Goal: Information Seeking & Learning: Learn about a topic

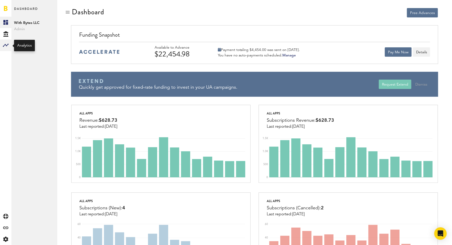
click at [6, 45] on icon at bounding box center [6, 45] width 6 height 3
click at [26, 22] on link "Monetization" at bounding box center [34, 22] width 46 height 11
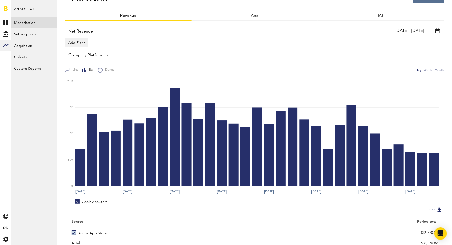
scroll to position [14, 0]
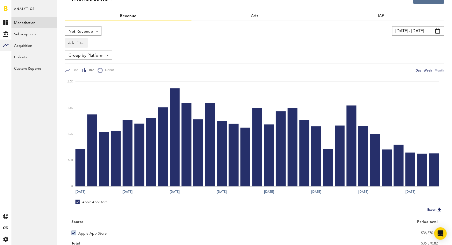
click at [429, 71] on div "Week" at bounding box center [428, 70] width 8 height 5
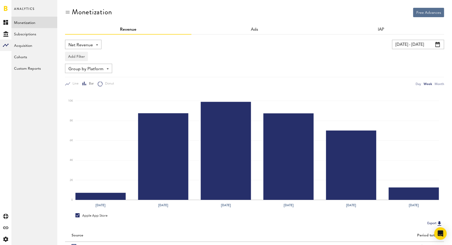
click at [92, 45] on span "Net Revenue" at bounding box center [80, 45] width 24 height 9
click at [91, 63] on span "Gross Revenue" at bounding box center [83, 66] width 26 height 9
click at [95, 43] on span "Gross Revenue" at bounding box center [82, 45] width 28 height 9
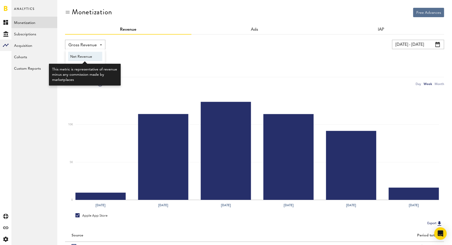
click at [90, 58] on span "Net Revenue" at bounding box center [85, 56] width 30 height 9
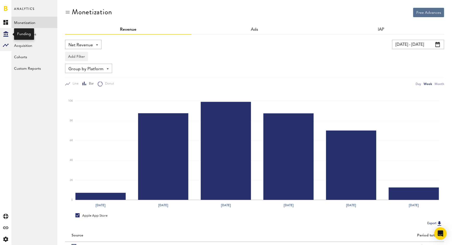
click at [5, 29] on div "Created with Sketch." at bounding box center [5, 33] width 11 height 11
click at [8, 43] on rect at bounding box center [6, 45] width 6 height 6
click at [420, 84] on div "Day" at bounding box center [418, 83] width 5 height 5
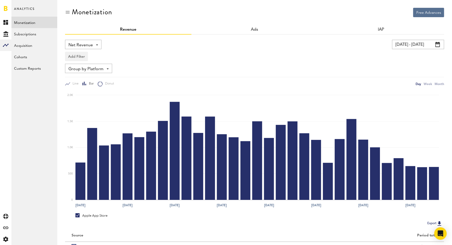
click at [85, 43] on span "Net Revenue" at bounding box center [80, 45] width 24 height 9
click at [87, 66] on span "Gross Revenue" at bounding box center [83, 66] width 26 height 9
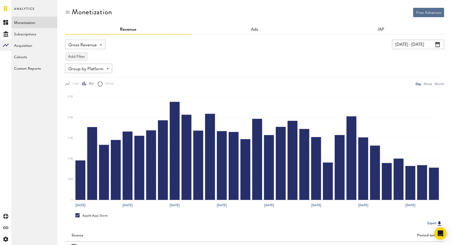
click at [91, 46] on span "Gross Revenue" at bounding box center [82, 45] width 28 height 9
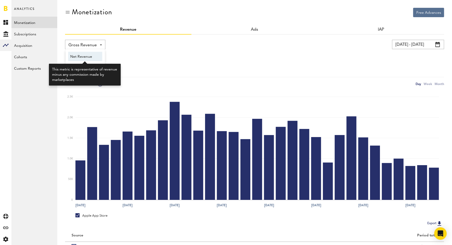
click at [80, 56] on span "Net Revenue" at bounding box center [85, 56] width 30 height 9
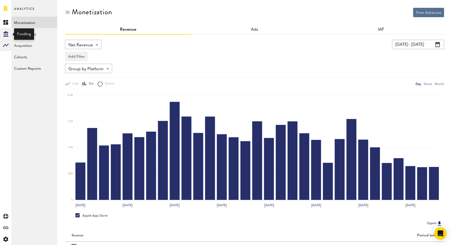
click at [3, 32] on div "Created with Sketch." at bounding box center [5, 33] width 11 height 11
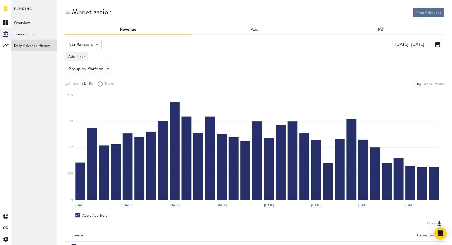
click at [29, 43] on link "Daily Advance History" at bounding box center [34, 45] width 46 height 11
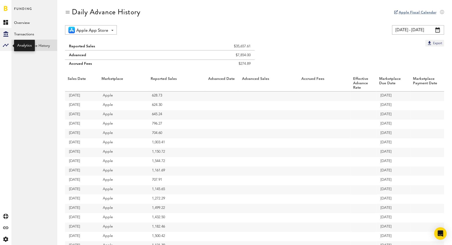
click at [5, 46] on rect at bounding box center [6, 45] width 6 height 6
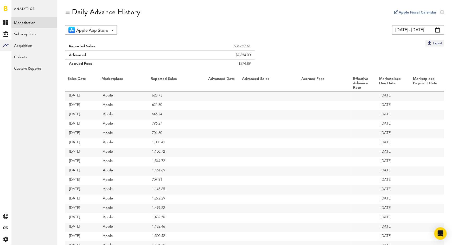
click at [24, 23] on link "Monetization" at bounding box center [34, 22] width 46 height 11
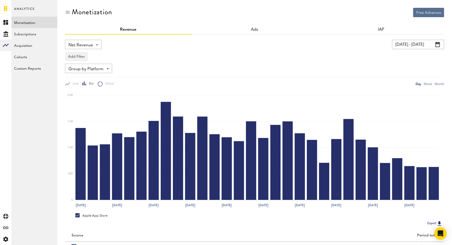
click at [92, 46] on span "Net Revenue" at bounding box center [80, 45] width 24 height 9
click at [150, 58] on div "Add Filter Platforms Apps" at bounding box center [254, 55] width 379 height 12
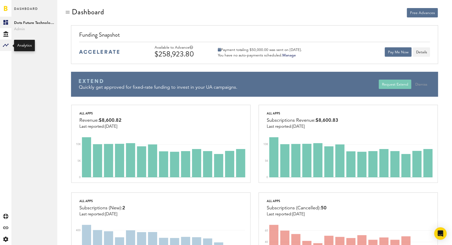
click at [3, 46] on icon at bounding box center [6, 45] width 6 height 6
click at [24, 22] on link "Monetization" at bounding box center [34, 22] width 46 height 11
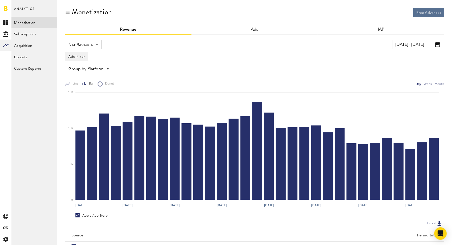
click at [80, 43] on span "Net Revenue" at bounding box center [80, 45] width 24 height 9
click at [89, 67] on span "Gross Revenue" at bounding box center [83, 66] width 26 height 9
